Goal: Obtain resource: Download file/media

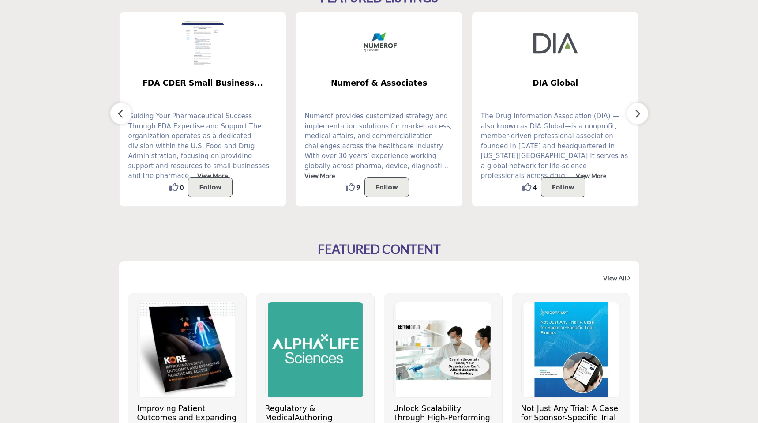
scroll to position [497, 0]
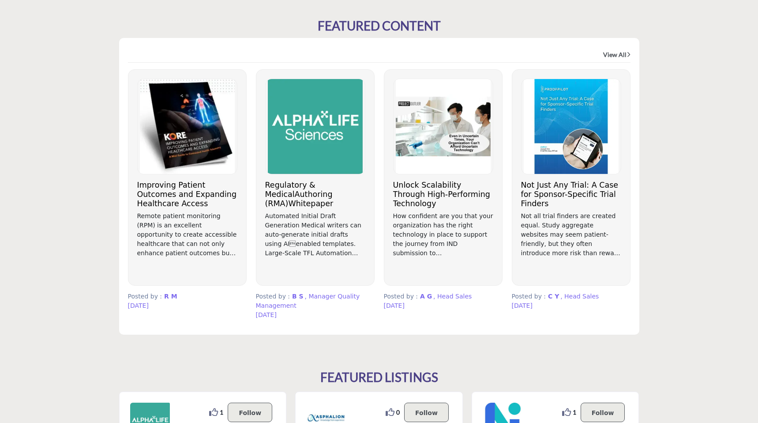
click at [561, 198] on h3 "Not Just Any Trial: A Case for Sponsor-Specific Trial Finders" at bounding box center [571, 194] width 100 height 28
click at [296, 195] on h3 "Regulatory & MedicalAuthoring (RMA)Whitepaper" at bounding box center [315, 194] width 100 height 28
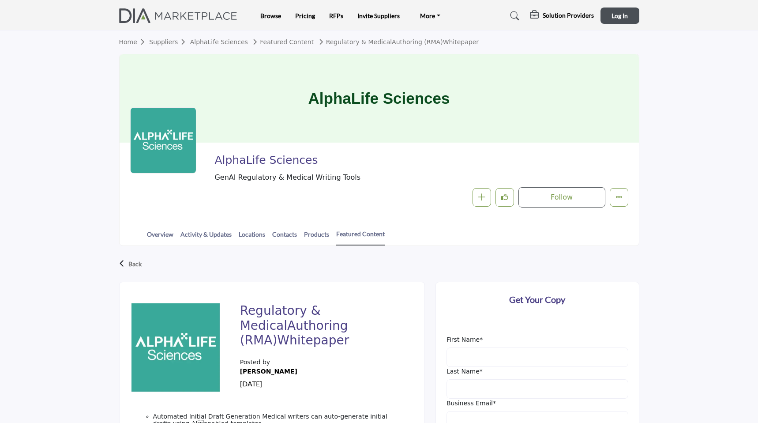
click at [166, 41] on link "Suppliers" at bounding box center [169, 41] width 41 height 7
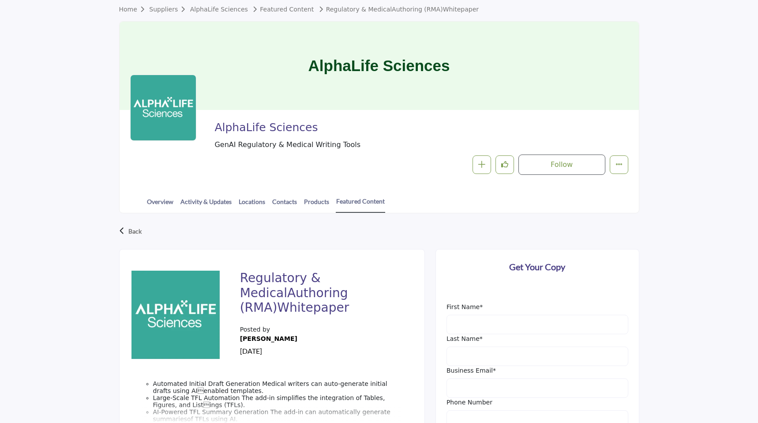
scroll to position [267, 0]
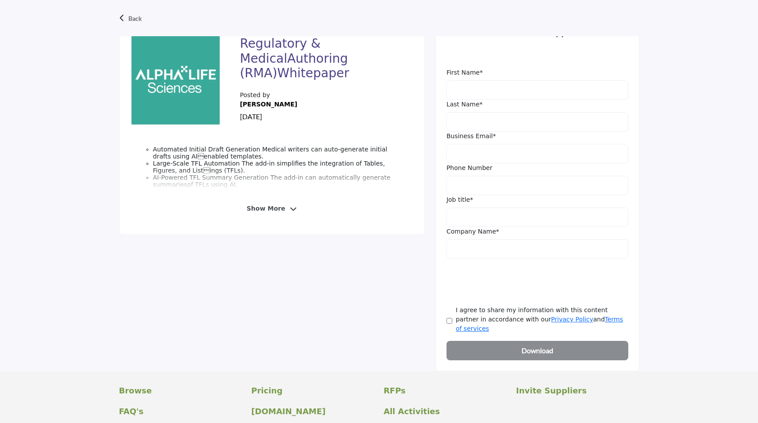
click at [285, 213] on div "Show More" at bounding box center [272, 208] width 262 height 16
click at [279, 210] on span "Show More" at bounding box center [266, 208] width 38 height 9
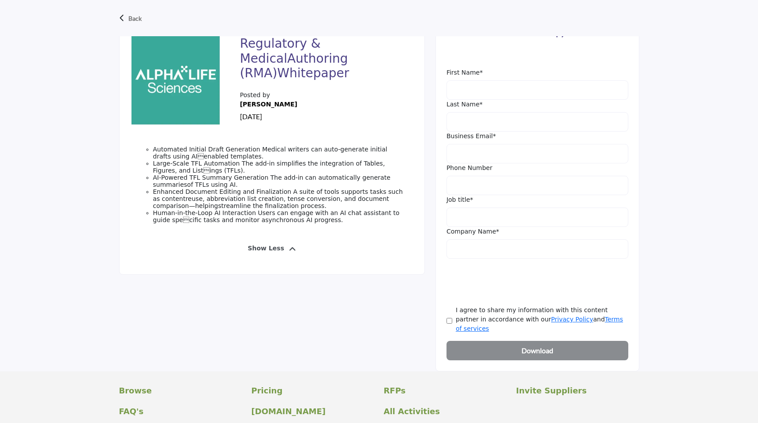
scroll to position [78, 0]
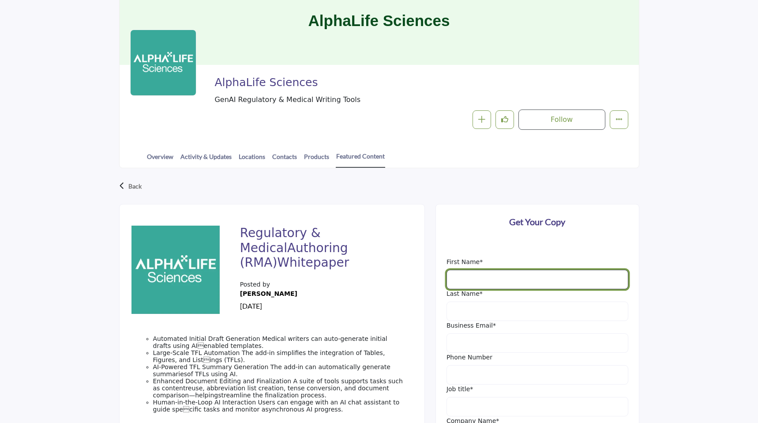
click at [495, 277] on input "First Name" at bounding box center [537, 279] width 182 height 19
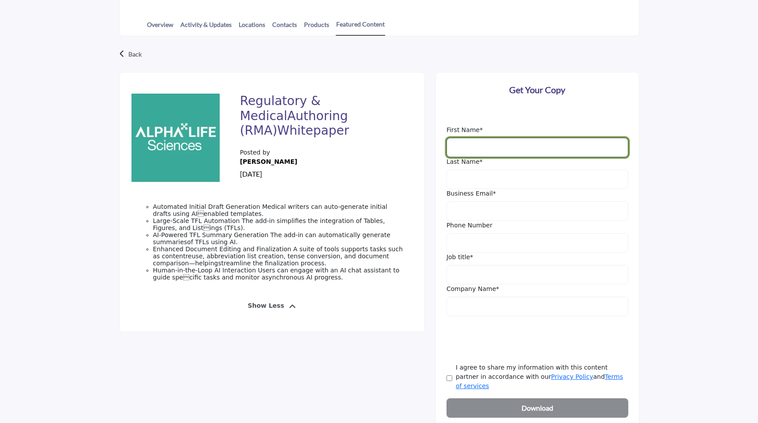
scroll to position [344, 0]
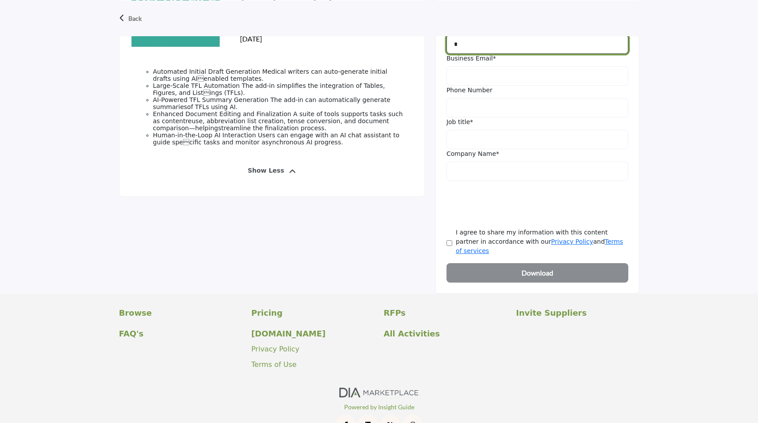
type input "*"
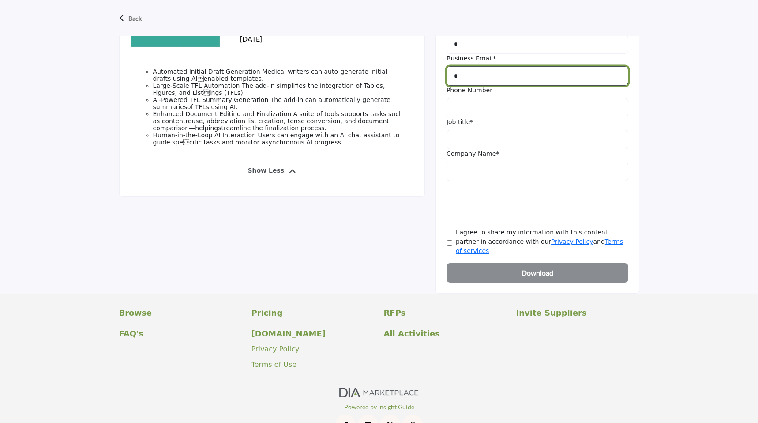
type input "*"
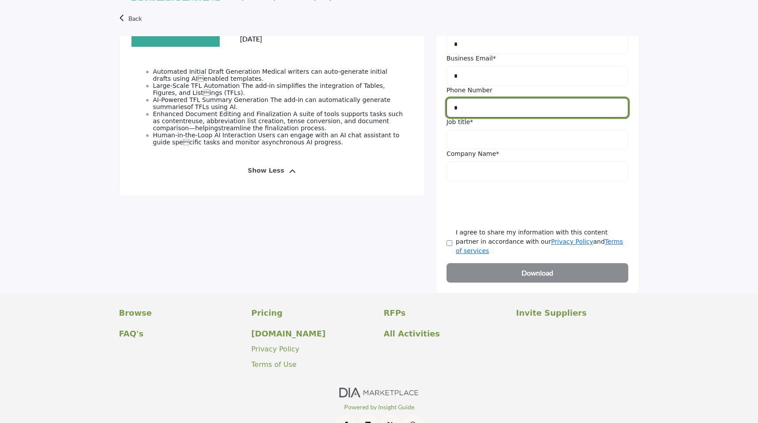
type input "*"
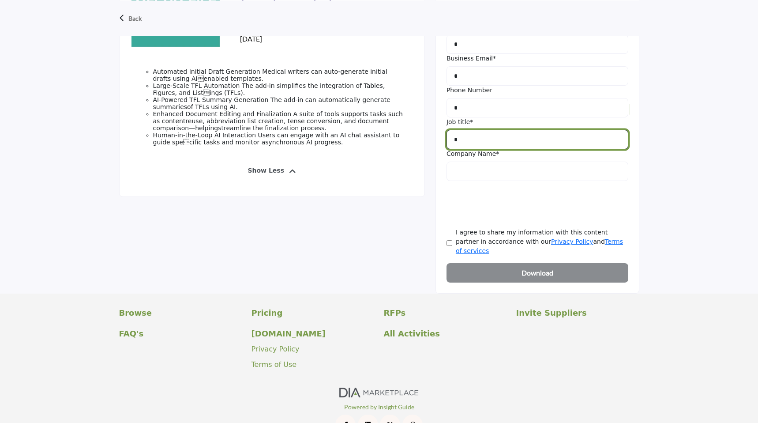
type input "*"
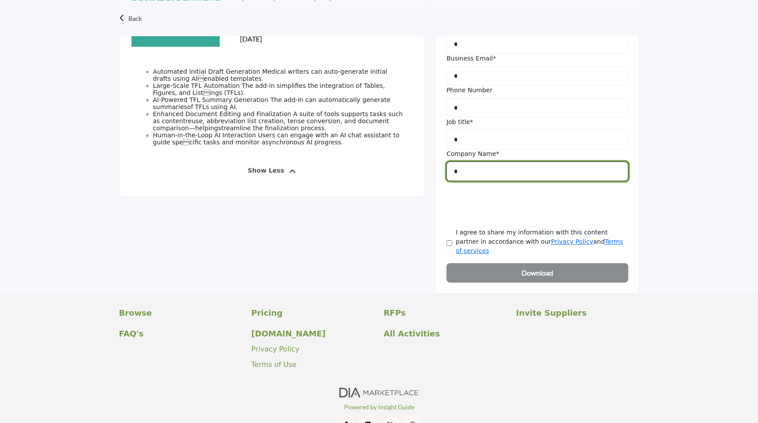
type input "*"
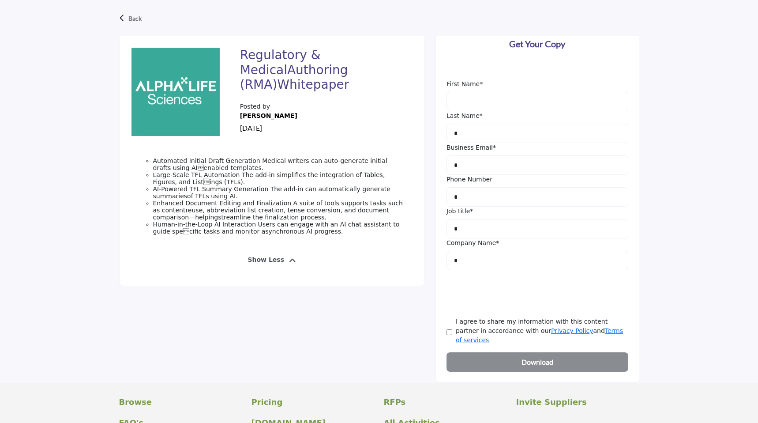
scroll to position [254, 0]
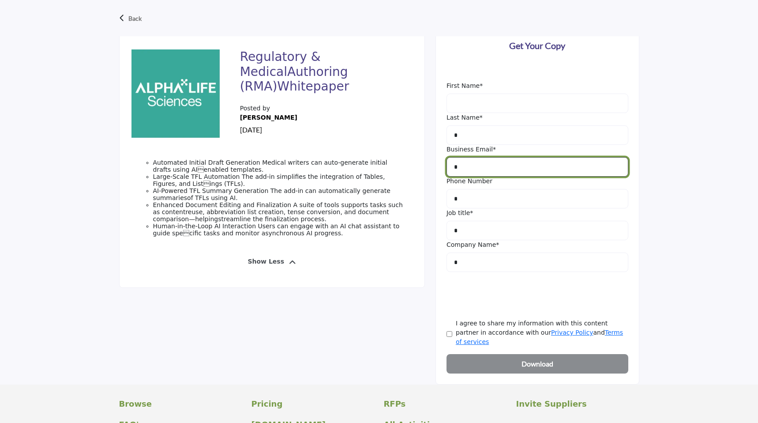
click at [477, 165] on input "*" at bounding box center [537, 166] width 182 height 19
type input "**********"
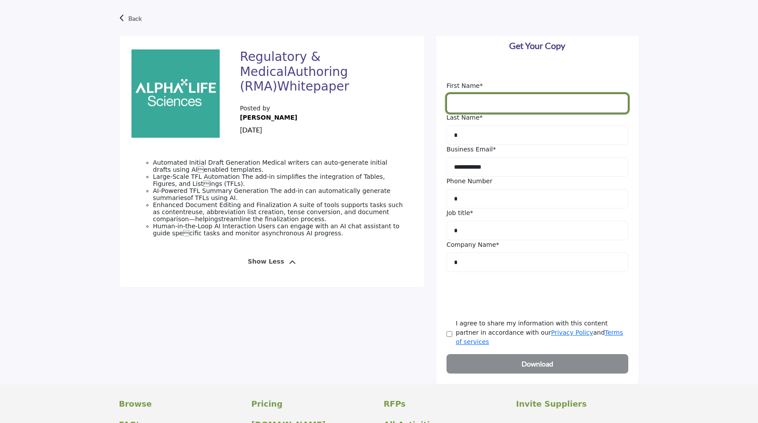
click at [486, 108] on input "First Name" at bounding box center [537, 103] width 182 height 19
type input "***"
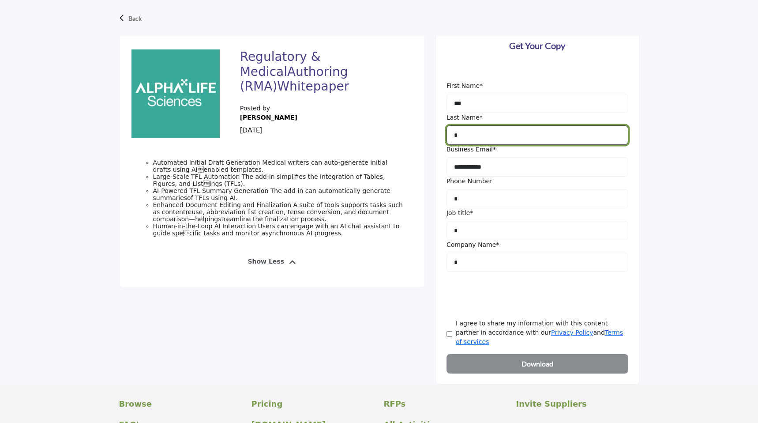
click at [510, 136] on input "*" at bounding box center [537, 134] width 182 height 19
type input "*****"
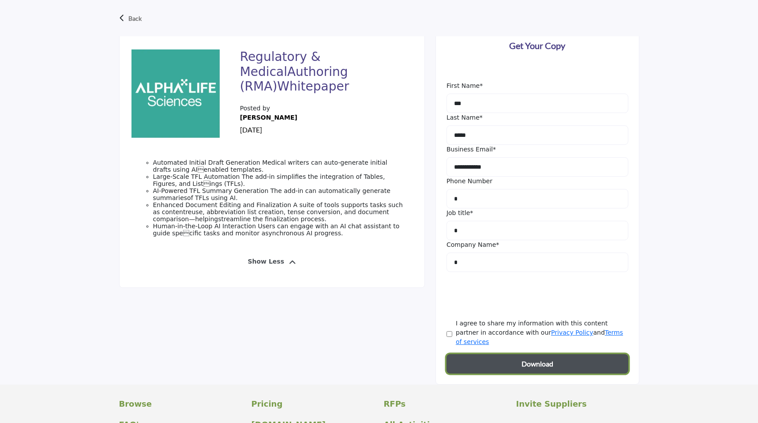
click at [510, 354] on button "Download" at bounding box center [537, 363] width 182 height 19
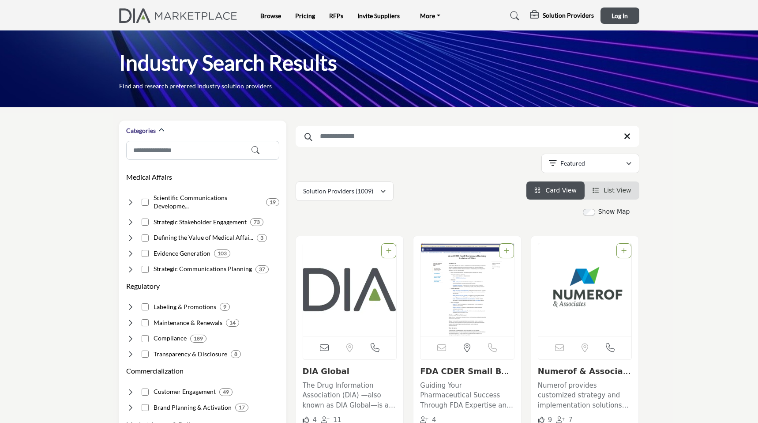
click at [569, 16] on h5 "Solution Providers" at bounding box center [568, 15] width 51 height 8
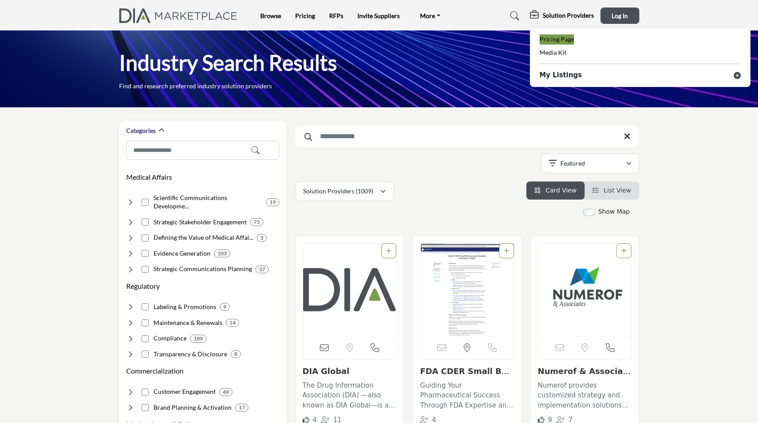
click at [566, 39] on span "Pricing Page" at bounding box center [556, 38] width 34 height 7
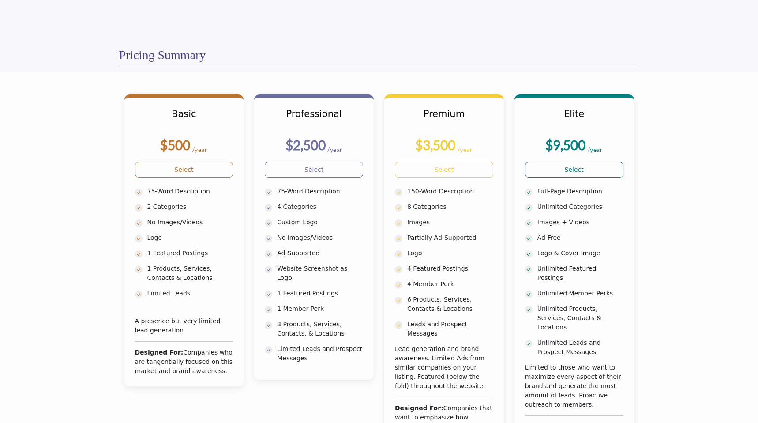
scroll to position [218, 0]
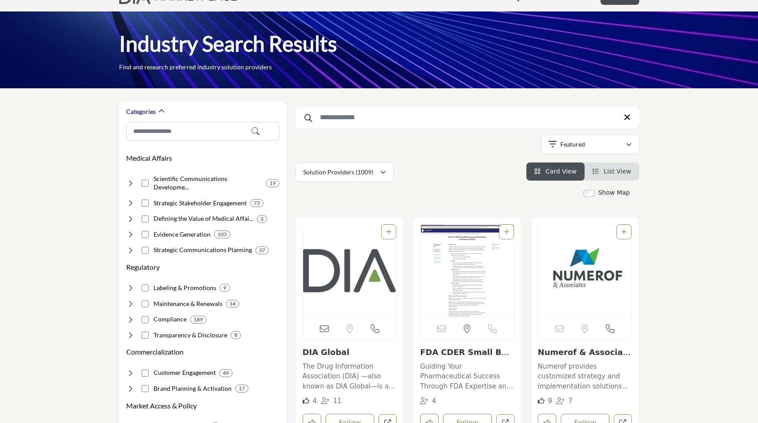
scroll to position [19, 0]
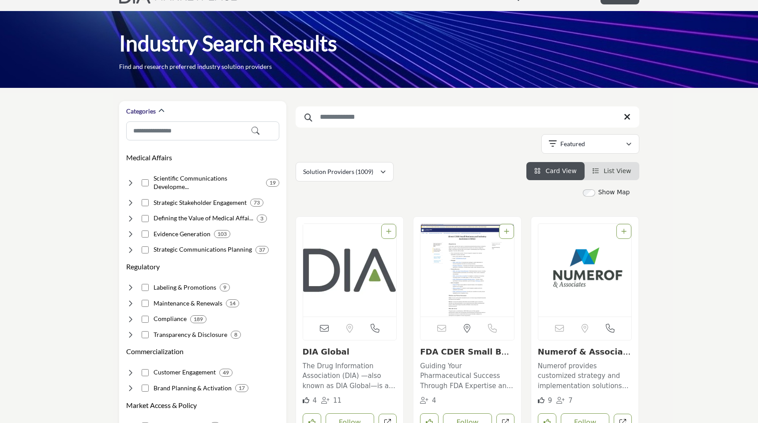
click at [371, 115] on input "Search Keyword" at bounding box center [468, 116] width 344 height 21
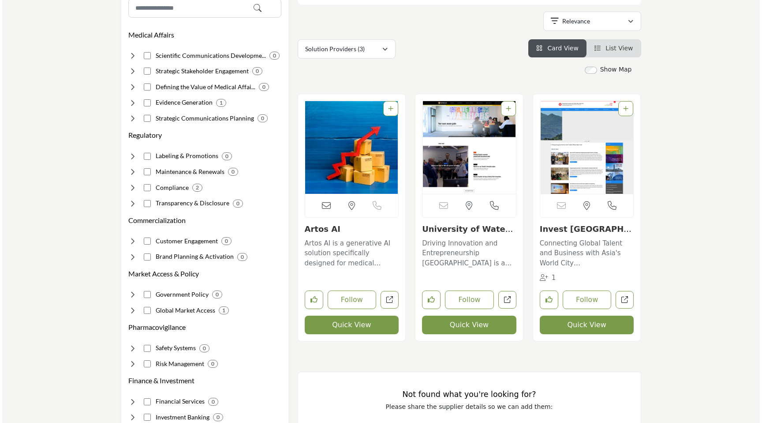
scroll to position [142, 0]
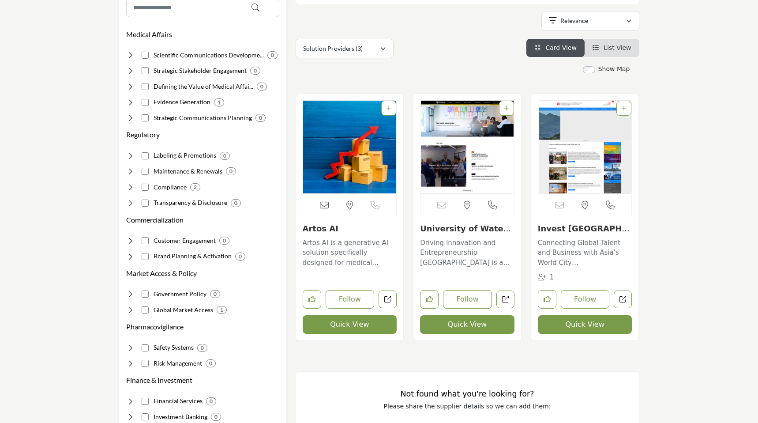
type input "*****"
click at [362, 332] on button "Quick View" at bounding box center [350, 324] width 94 height 19
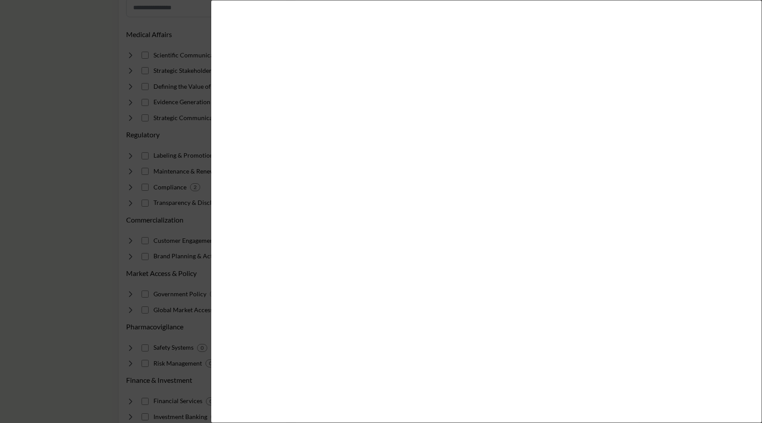
click at [155, 285] on div at bounding box center [381, 211] width 762 height 423
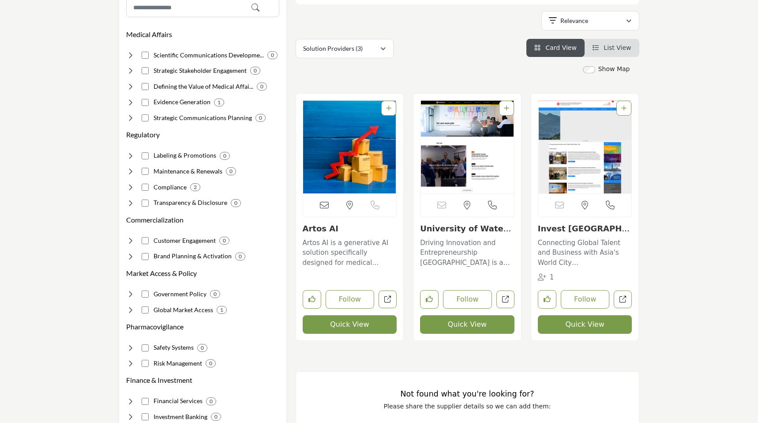
click at [363, 325] on button "Quick View" at bounding box center [350, 324] width 94 height 19
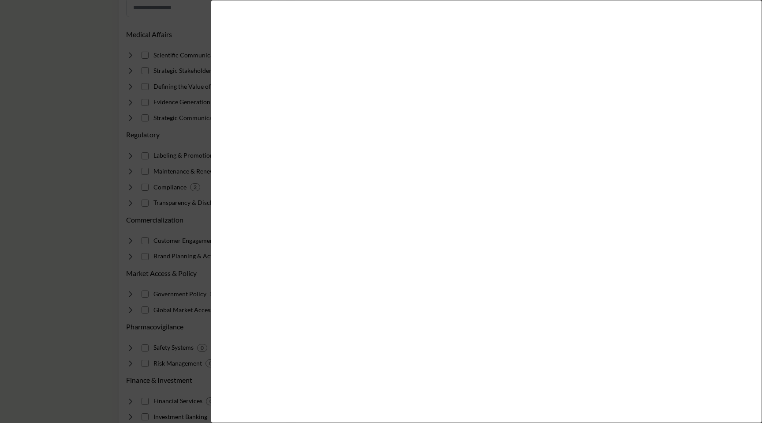
click at [142, 272] on div at bounding box center [381, 211] width 762 height 423
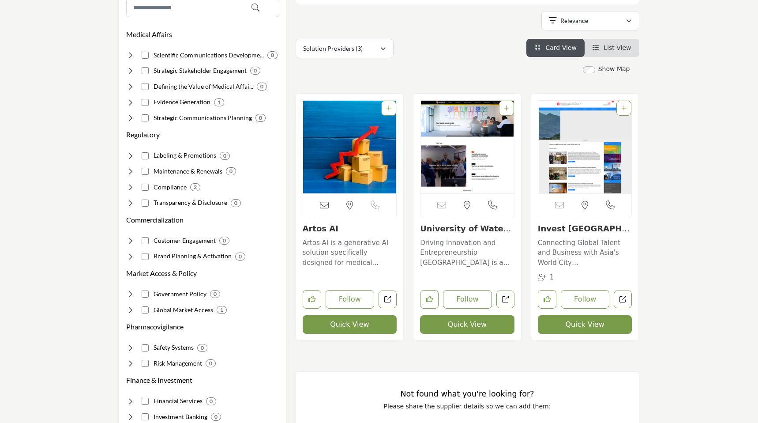
click at [344, 324] on button "Quick View" at bounding box center [350, 324] width 94 height 19
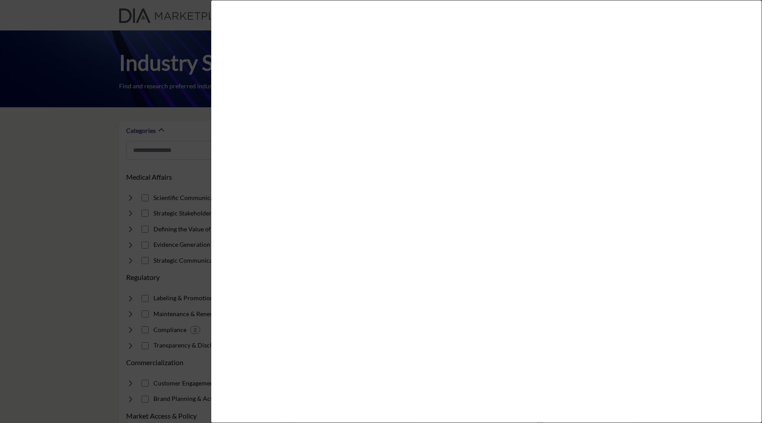
scroll to position [142, 0]
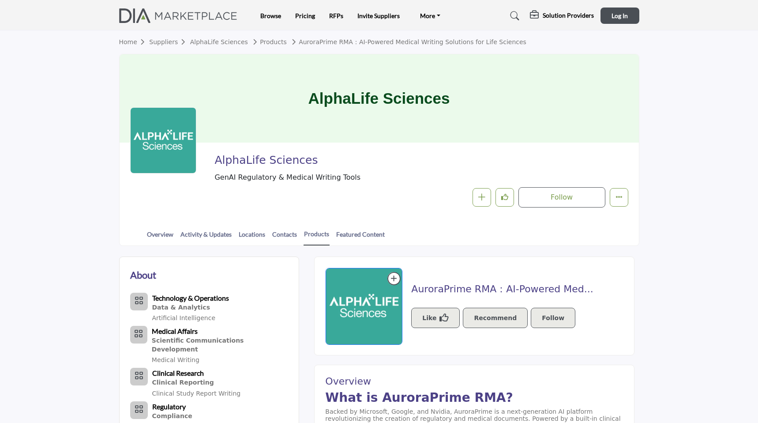
scroll to position [298, 0]
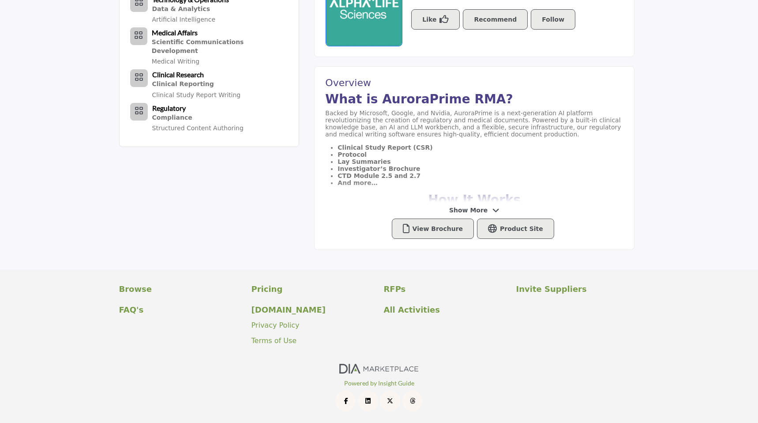
click at [486, 206] on span "Show More" at bounding box center [474, 210] width 50 height 9
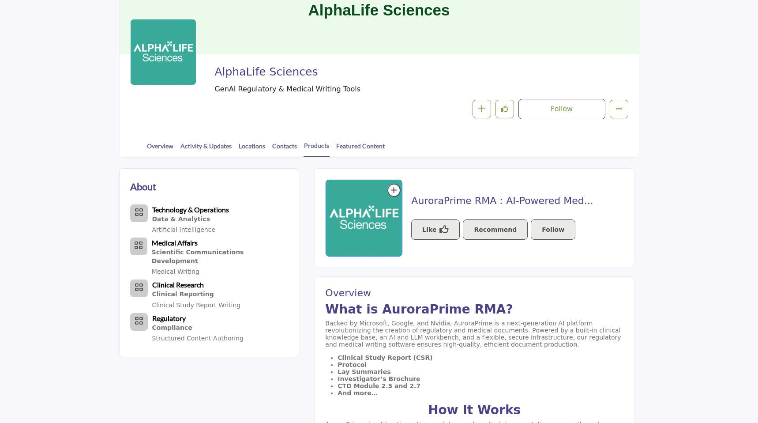
scroll to position [0, 0]
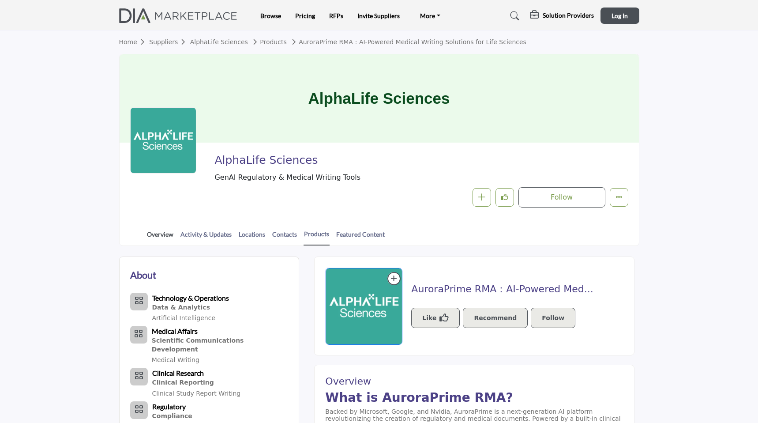
click at [165, 231] on link "Overview" at bounding box center [159, 236] width 27 height 15
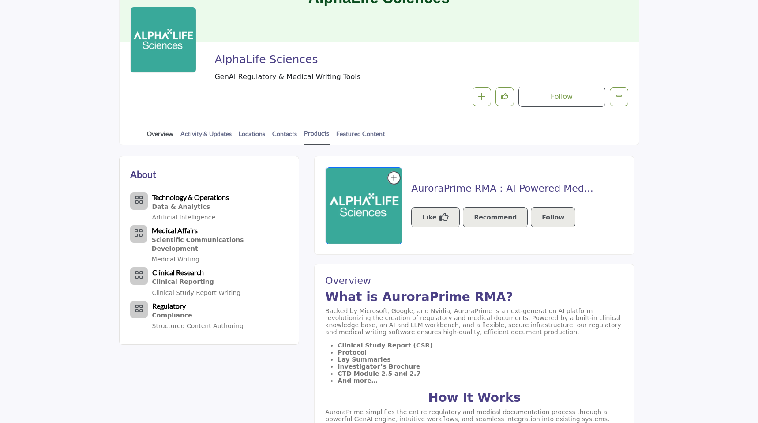
scroll to position [159, 0]
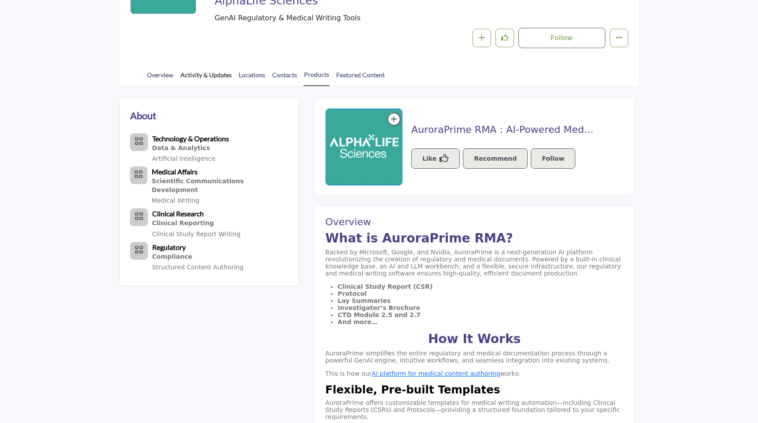
click at [193, 75] on link "Activity & Updates" at bounding box center [206, 77] width 52 height 15
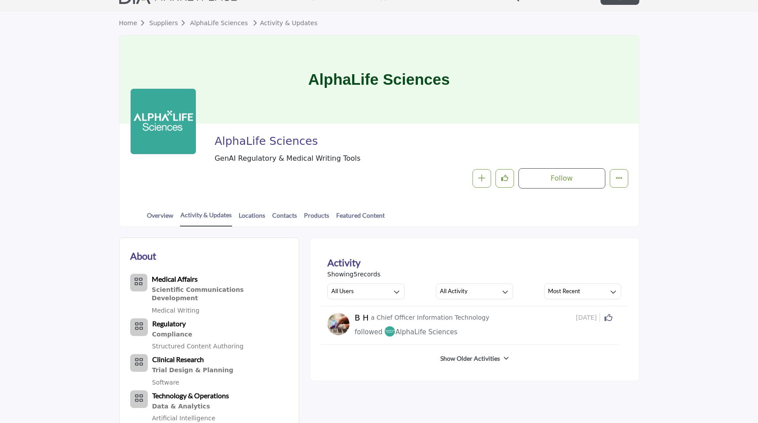
scroll to position [126, 0]
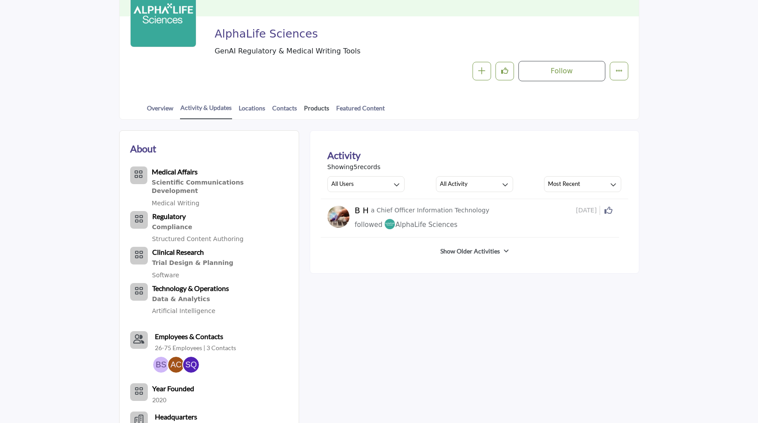
click at [308, 105] on link "Products" at bounding box center [316, 110] width 26 height 15
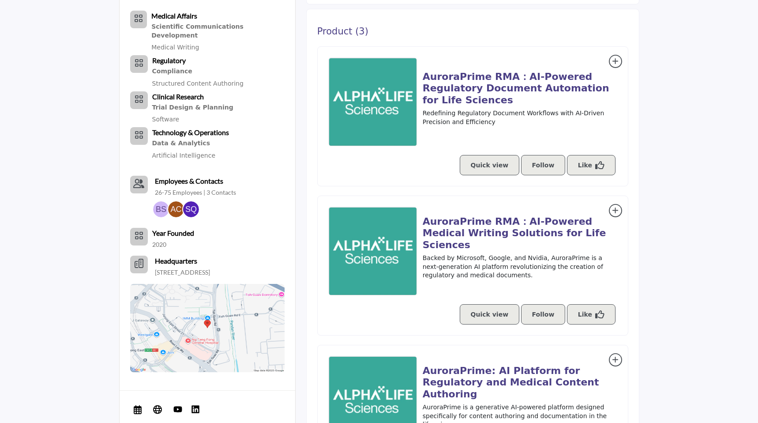
scroll to position [385, 0]
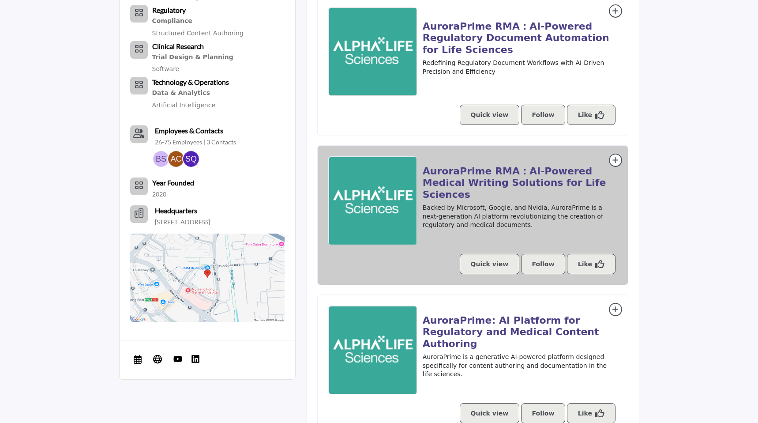
click at [531, 190] on h2 "AuroraPrime RMA：AI-Powered Medical Writing Solutions for Life Sciences" at bounding box center [520, 182] width 195 height 35
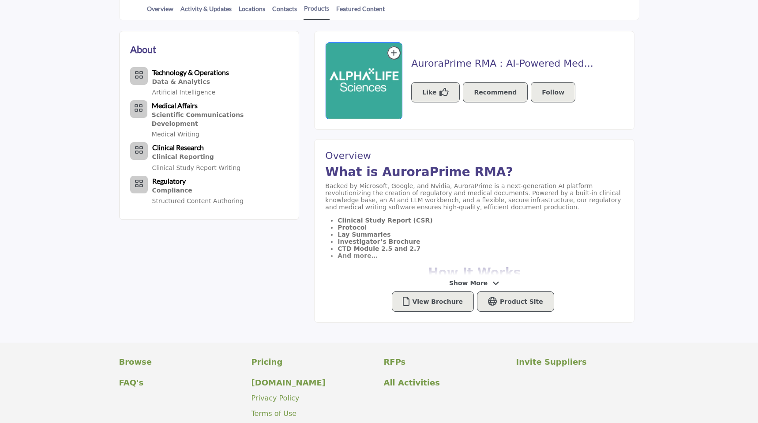
scroll to position [298, 0]
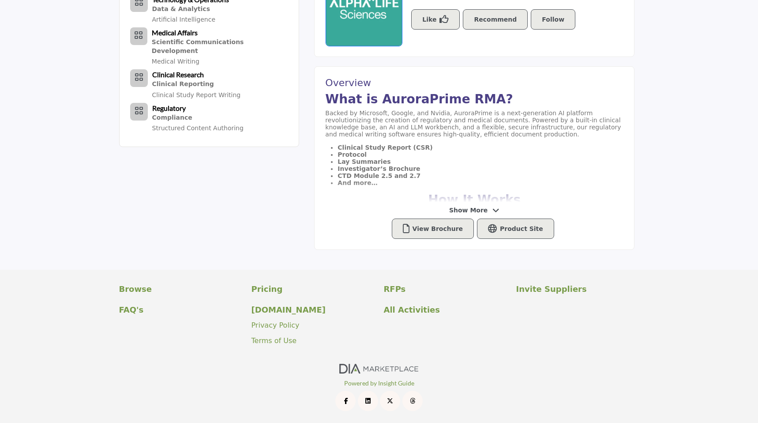
click at [474, 210] on span "Show More" at bounding box center [468, 210] width 38 height 9
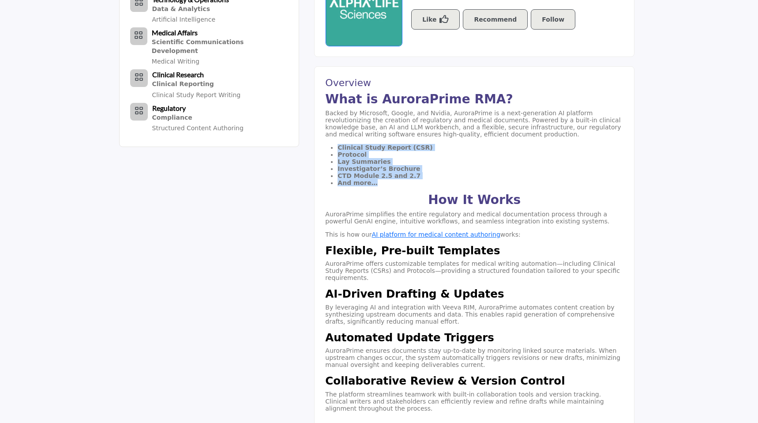
copy ul "Clinical Study Report (CSR) Protocol Lay Summaries Investigator’s Brochure CTD …"
drag, startPoint x: 375, startPoint y: 185, endPoint x: 330, endPoint y: 145, distance: 60.6
click at [330, 145] on ul "Clinical Study Report (CSR) Protocol Lay Summaries Investigator’s Brochure CTD …" at bounding box center [474, 165] width 298 height 42
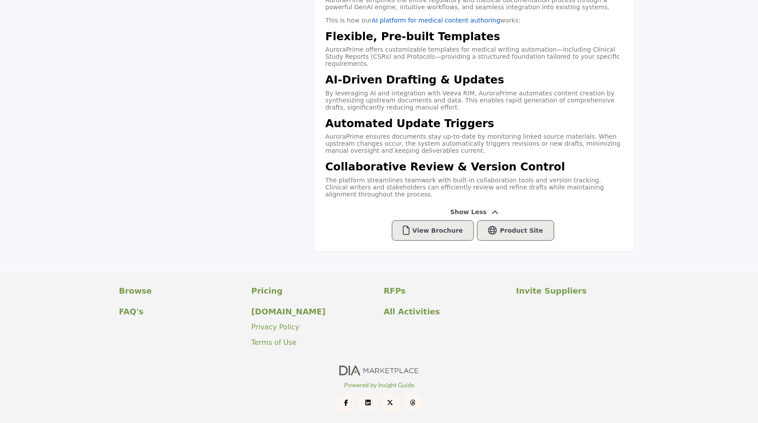
scroll to position [0, 0]
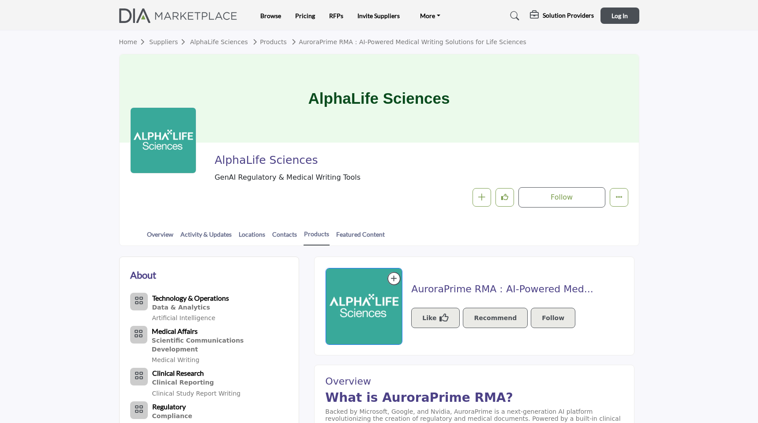
drag, startPoint x: 337, startPoint y: 163, endPoint x: 312, endPoint y: 162, distance: 24.7
click at [310, 162] on span "AlphaLife Sciences" at bounding box center [313, 160] width 199 height 15
copy div "AlphaLife Sciences GenAI Regulatory & Medical Writing Tools"
drag, startPoint x: 361, startPoint y: 180, endPoint x: 203, endPoint y: 154, distance: 159.9
click at [203, 154] on div "AlphaLife Sciences GenAI Regulatory & Medical Writing Tools Follow Following Me…" at bounding box center [379, 180] width 498 height 54
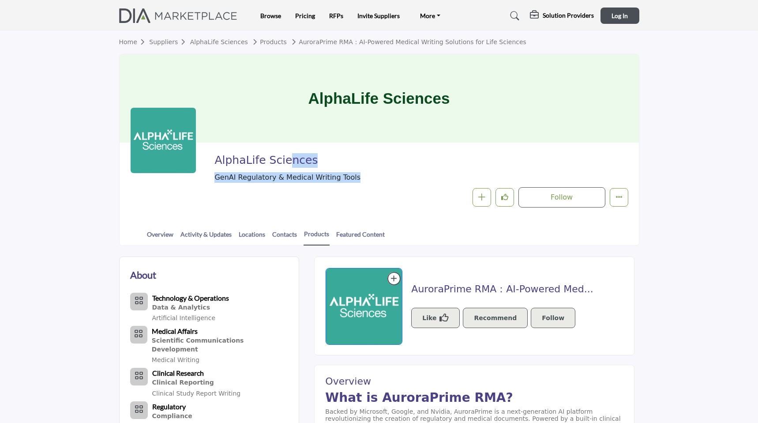
click at [274, 41] on link "Products" at bounding box center [268, 41] width 37 height 7
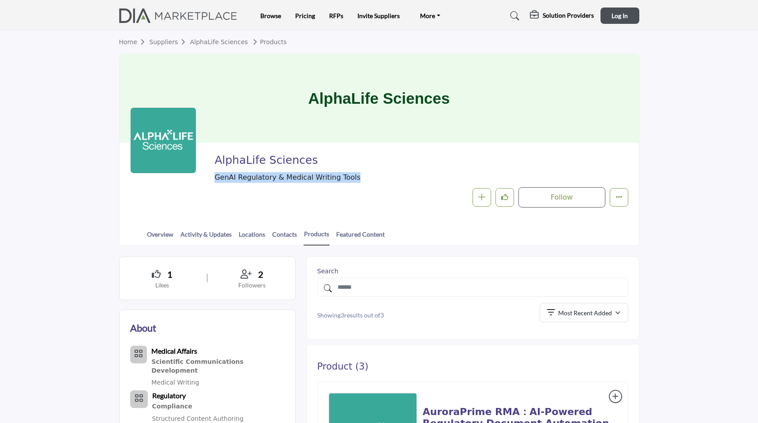
copy span "GenAI Regulatory & Medical Writing Tools"
drag, startPoint x: 371, startPoint y: 176, endPoint x: 213, endPoint y: 177, distance: 158.4
click at [213, 177] on div "AlphaLife Sciences GenAI Regulatory & Medical Writing Tools Follow Following Me…" at bounding box center [379, 180] width 498 height 54
click at [169, 232] on link "Overview" at bounding box center [159, 236] width 27 height 15
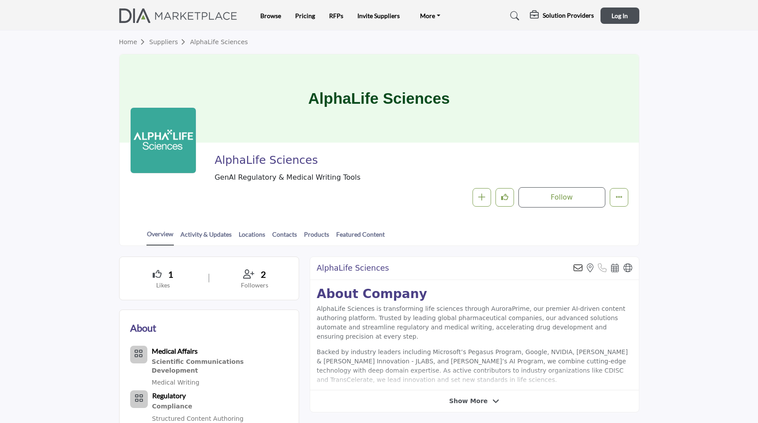
click at [336, 232] on link "Featured Content" at bounding box center [360, 236] width 49 height 15
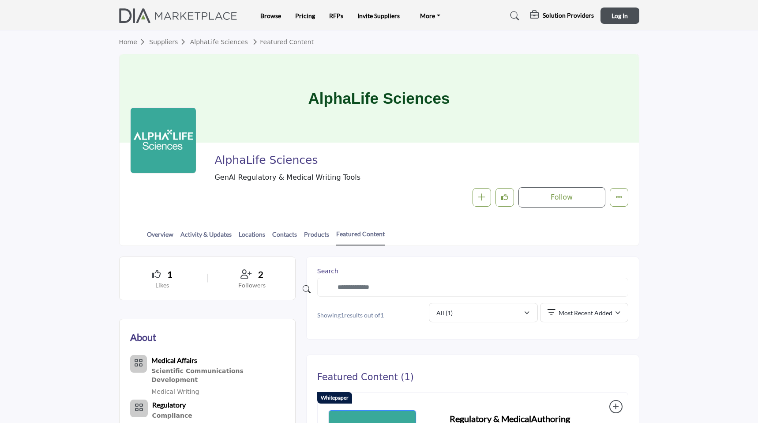
click at [148, 39] on link "Home" at bounding box center [134, 41] width 30 height 7
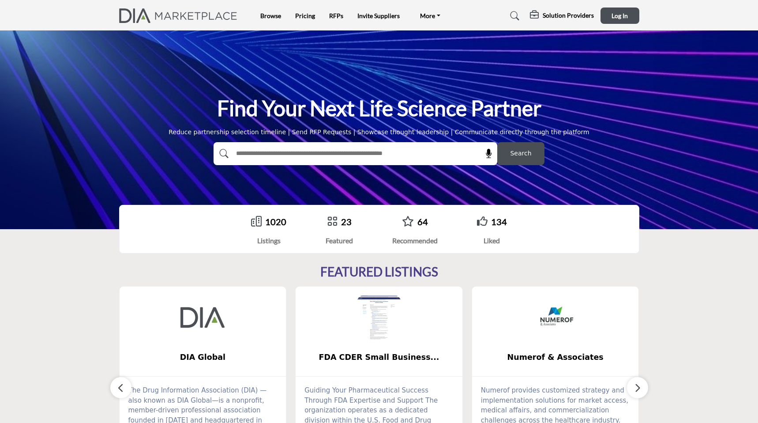
scroll to position [414, 0]
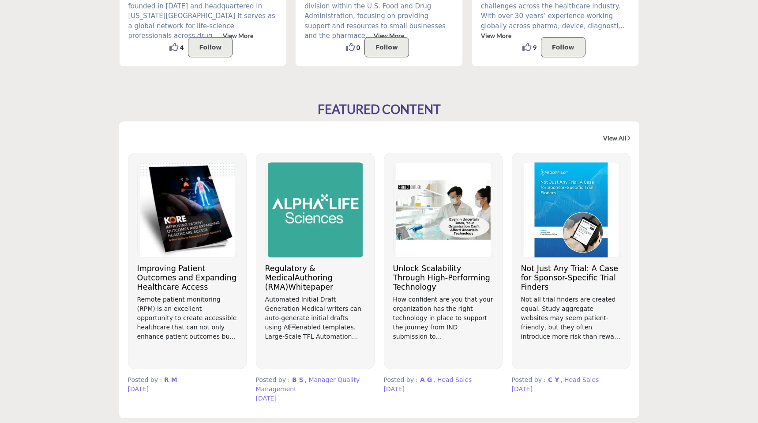
click at [318, 280] on h3 "Regulatory & MedicalAuthoring (RMA)Whitepaper" at bounding box center [315, 278] width 100 height 28
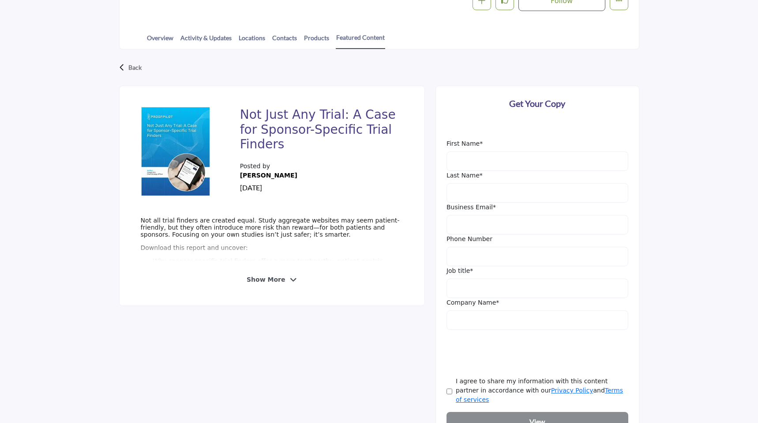
scroll to position [217, 0]
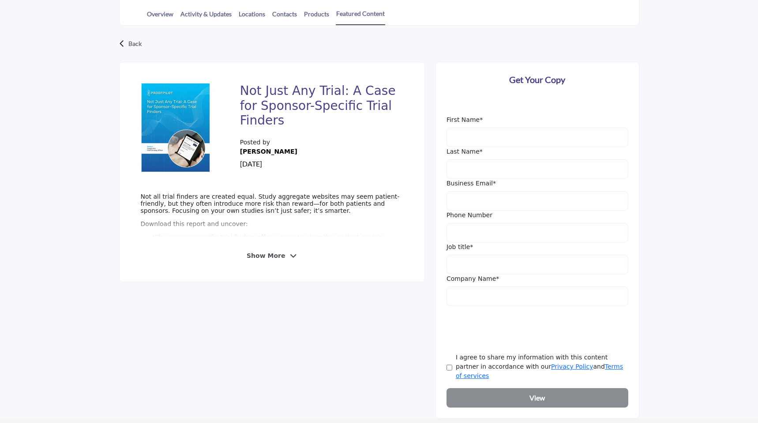
click at [271, 252] on span "Show More" at bounding box center [266, 255] width 38 height 9
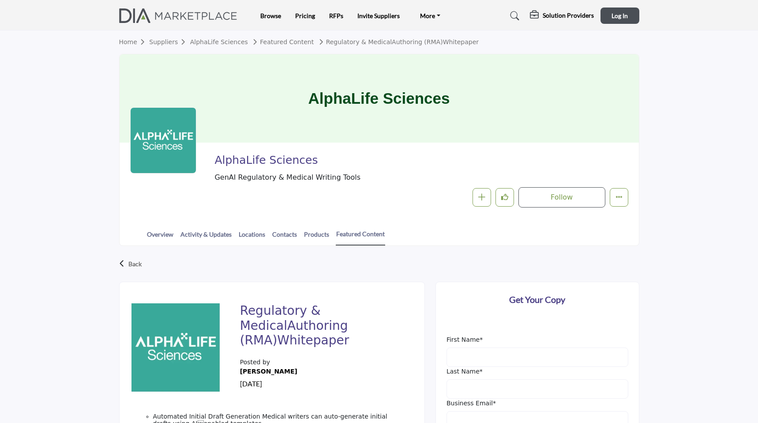
click at [300, 41] on link "Featured Content" at bounding box center [282, 41] width 64 height 7
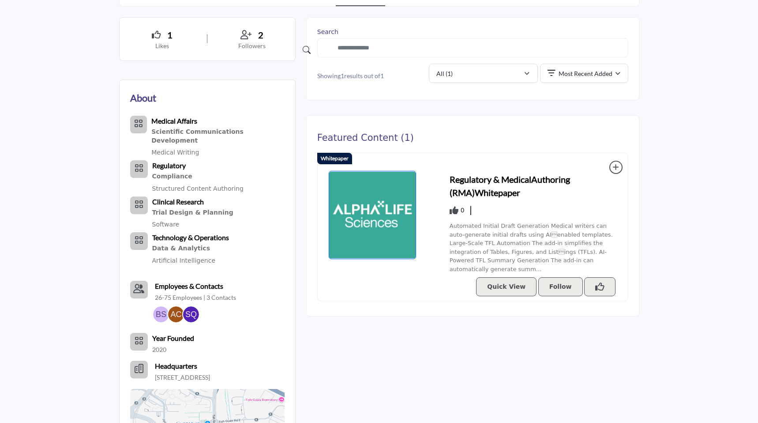
scroll to position [256, 0]
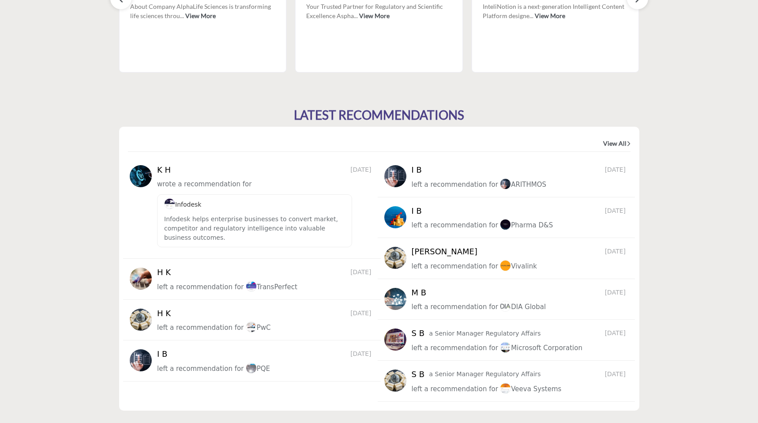
scroll to position [1066, 0]
